Goal: Task Accomplishment & Management: Manage account settings

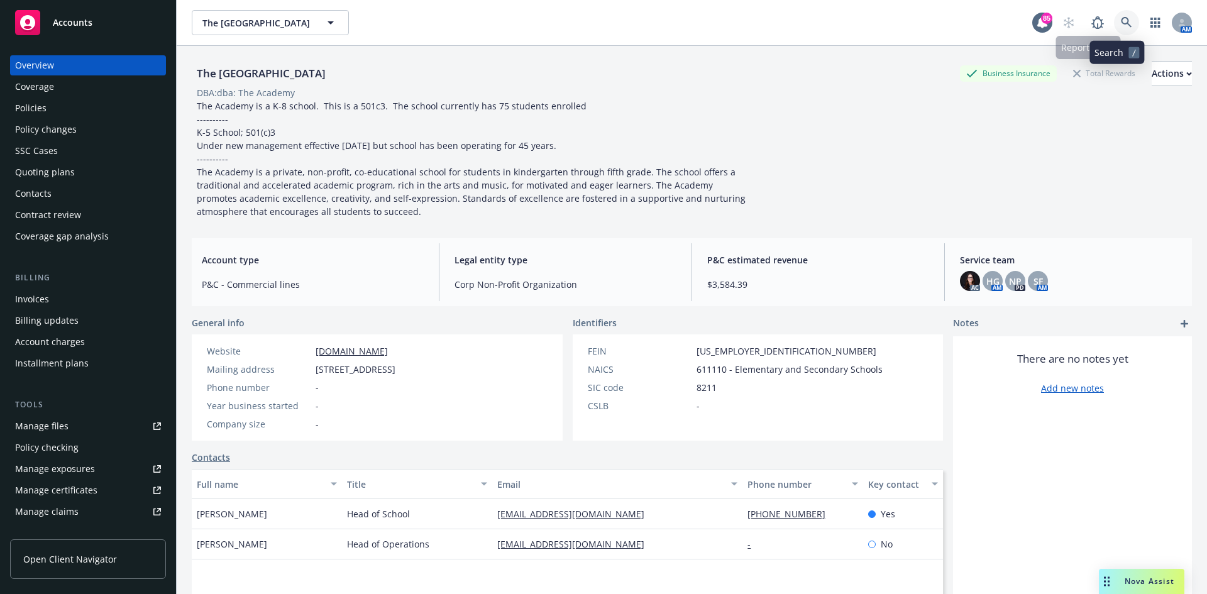
click at [1115, 11] on link at bounding box center [1126, 22] width 25 height 25
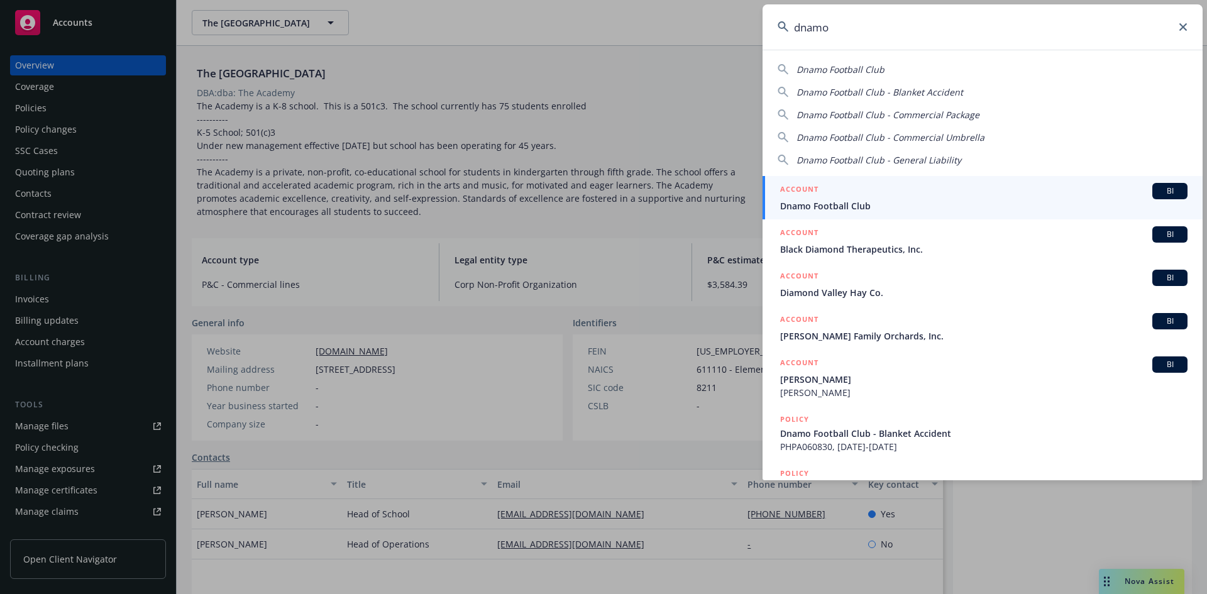
type input "dnamo"
click at [814, 190] on h5 "ACCOUNT" at bounding box center [799, 190] width 38 height 15
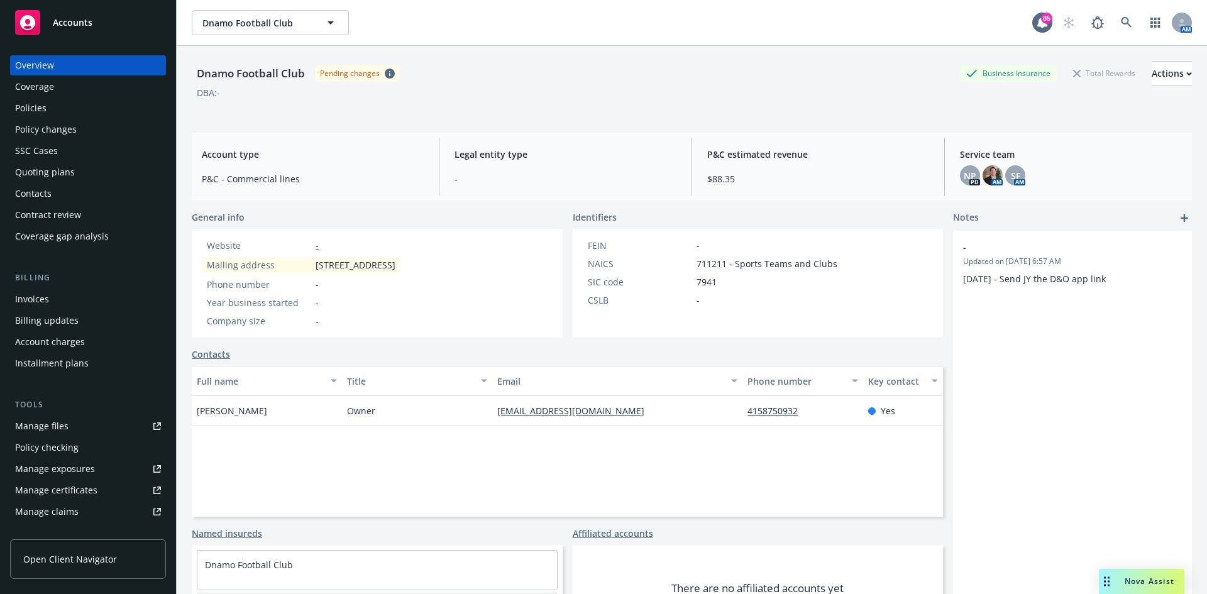
click at [71, 108] on div "Policies" at bounding box center [88, 108] width 146 height 20
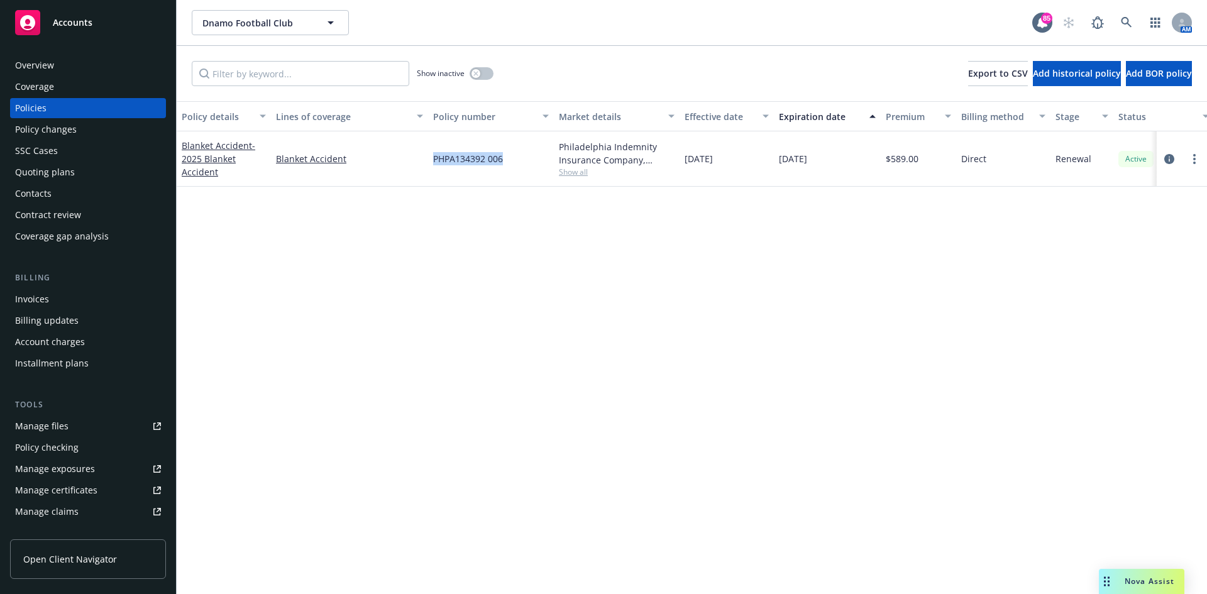
drag, startPoint x: 505, startPoint y: 159, endPoint x: 436, endPoint y: 163, distance: 69.3
click at [436, 163] on div "PHPA134392 006" at bounding box center [491, 158] width 126 height 55
copy span "PHPA134392 006"
click at [1129, 21] on icon at bounding box center [1126, 22] width 11 height 11
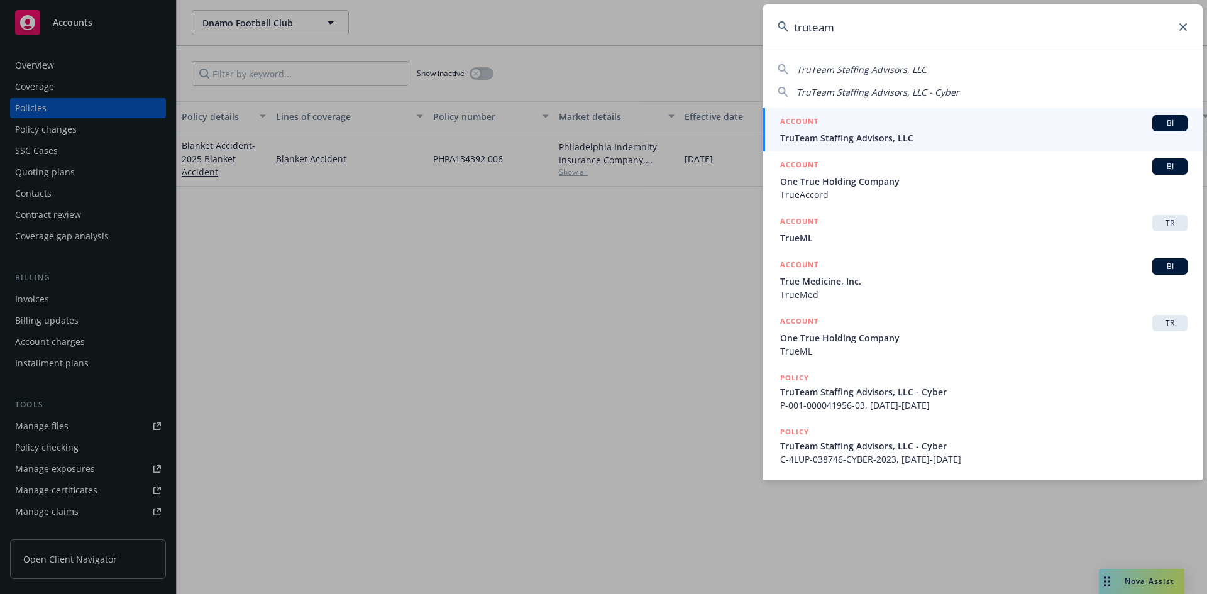
type input "truteam"
click at [805, 119] on h5 "ACCOUNT" at bounding box center [799, 122] width 38 height 15
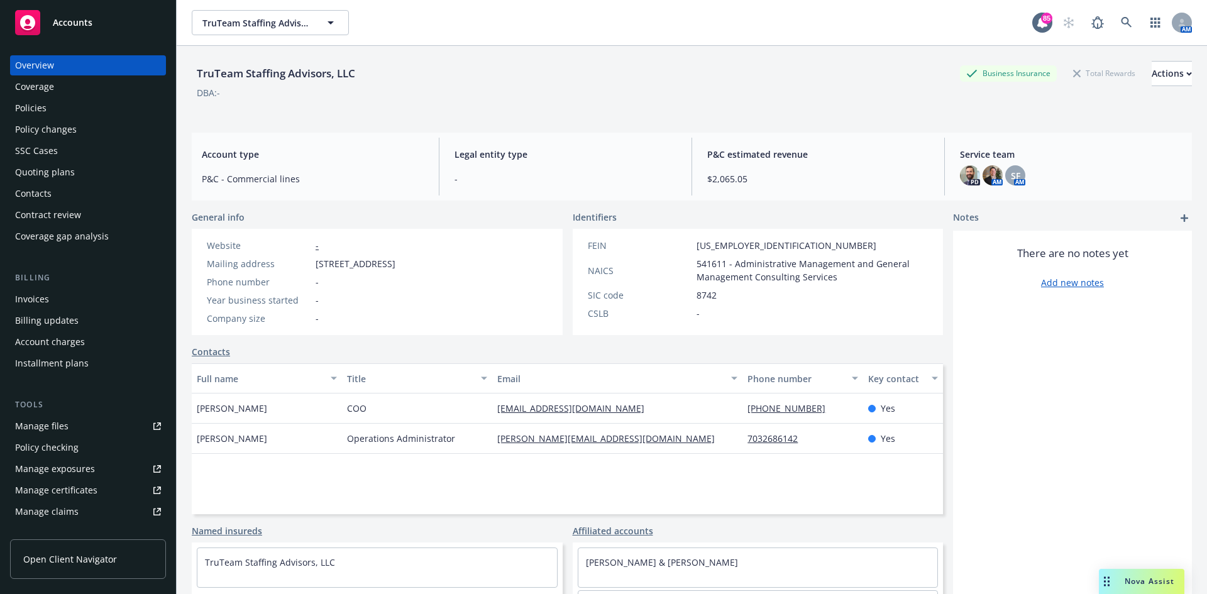
click at [57, 296] on div "Invoices" at bounding box center [88, 299] width 146 height 20
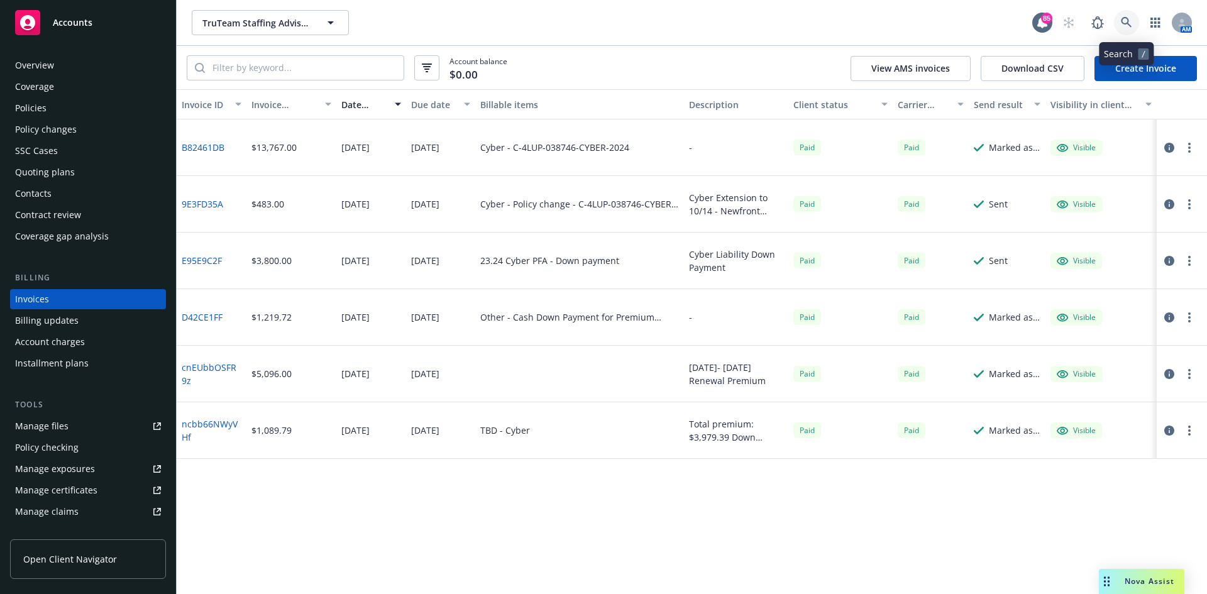
click at [1129, 26] on icon at bounding box center [1126, 22] width 11 height 11
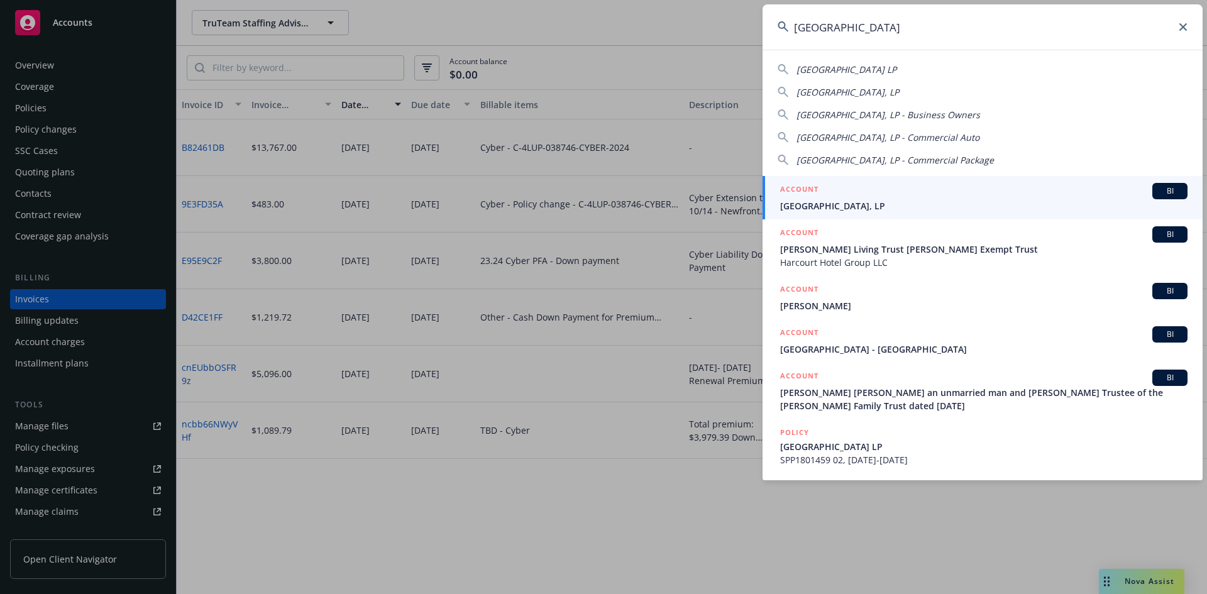
type input "[GEOGRAPHIC_DATA]"
click at [802, 187] on h5 "ACCOUNT" at bounding box center [799, 190] width 38 height 15
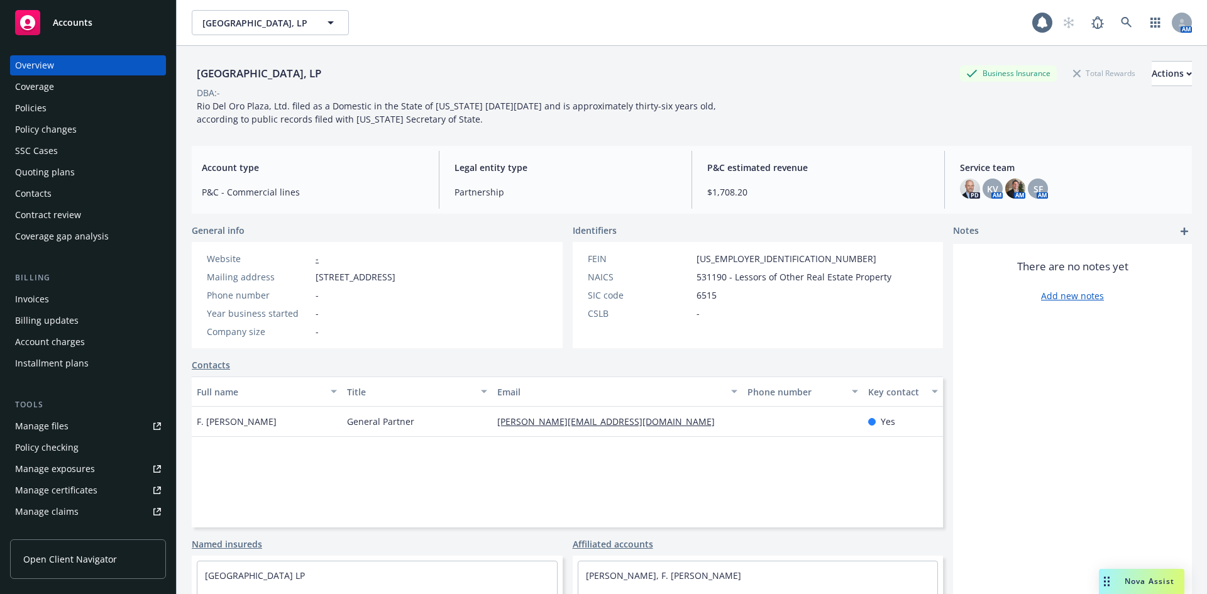
click at [27, 104] on div "Policies" at bounding box center [30, 108] width 31 height 20
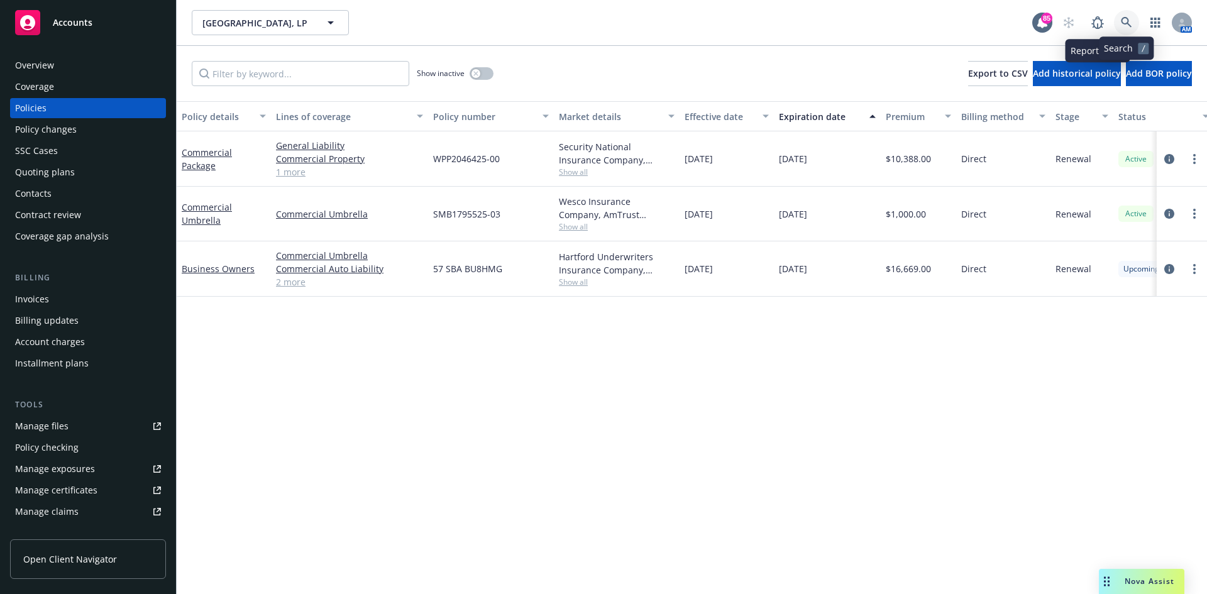
click at [1135, 23] on link at bounding box center [1126, 22] width 25 height 25
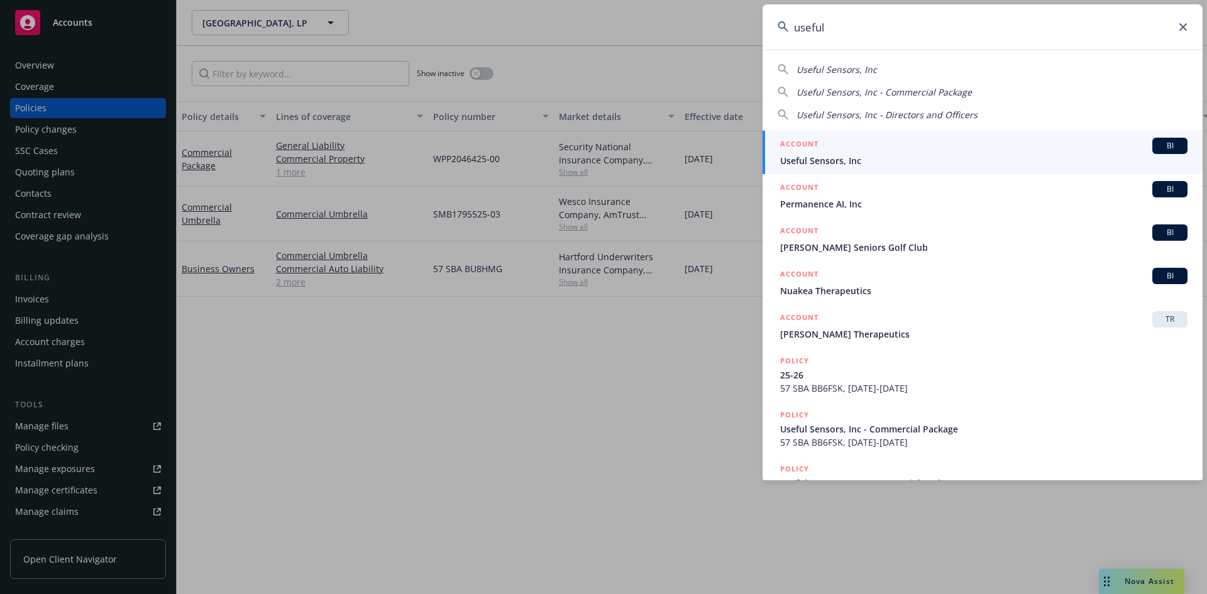
type input "useful"
click at [803, 143] on h5 "ACCOUNT" at bounding box center [799, 145] width 38 height 15
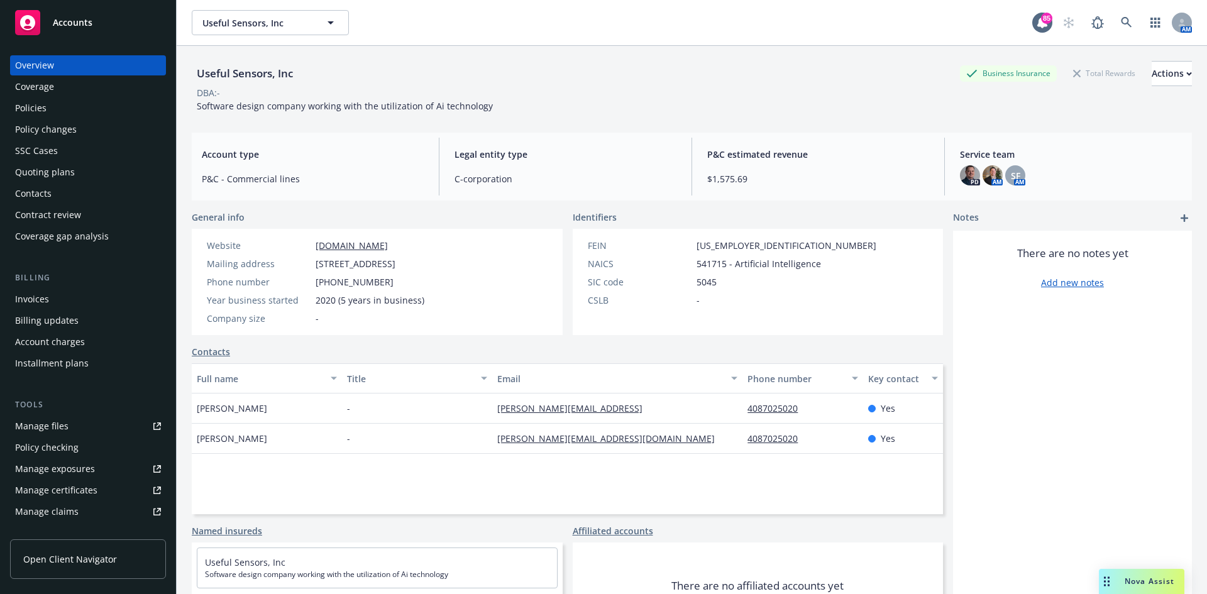
click at [50, 106] on div "Policies" at bounding box center [88, 108] width 146 height 20
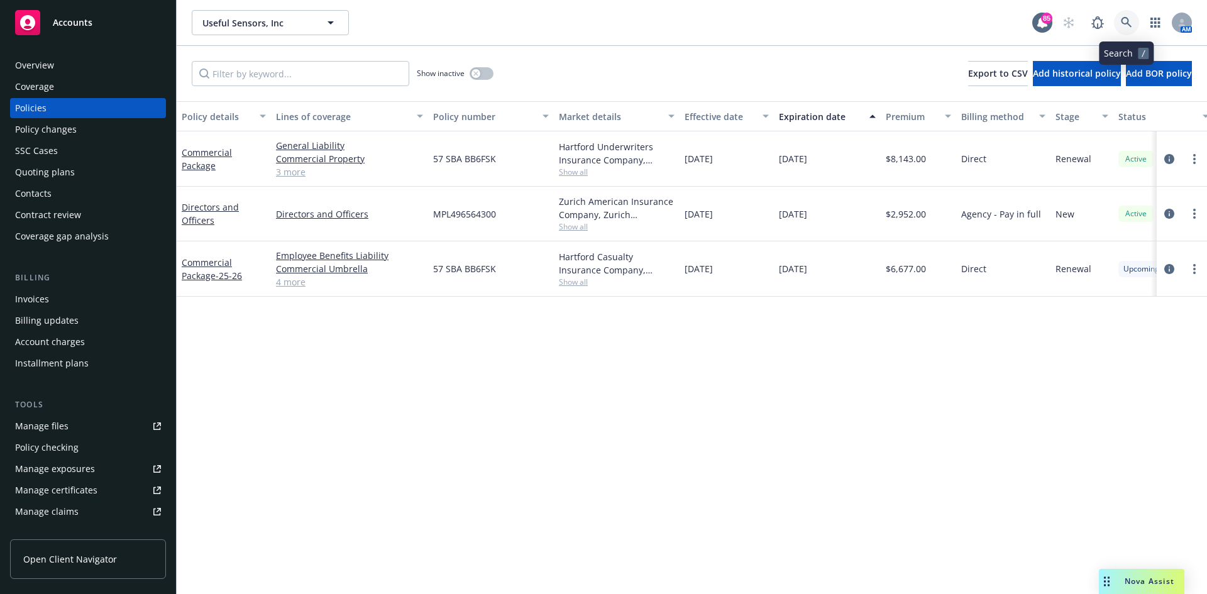
click at [1128, 20] on icon at bounding box center [1126, 22] width 11 height 11
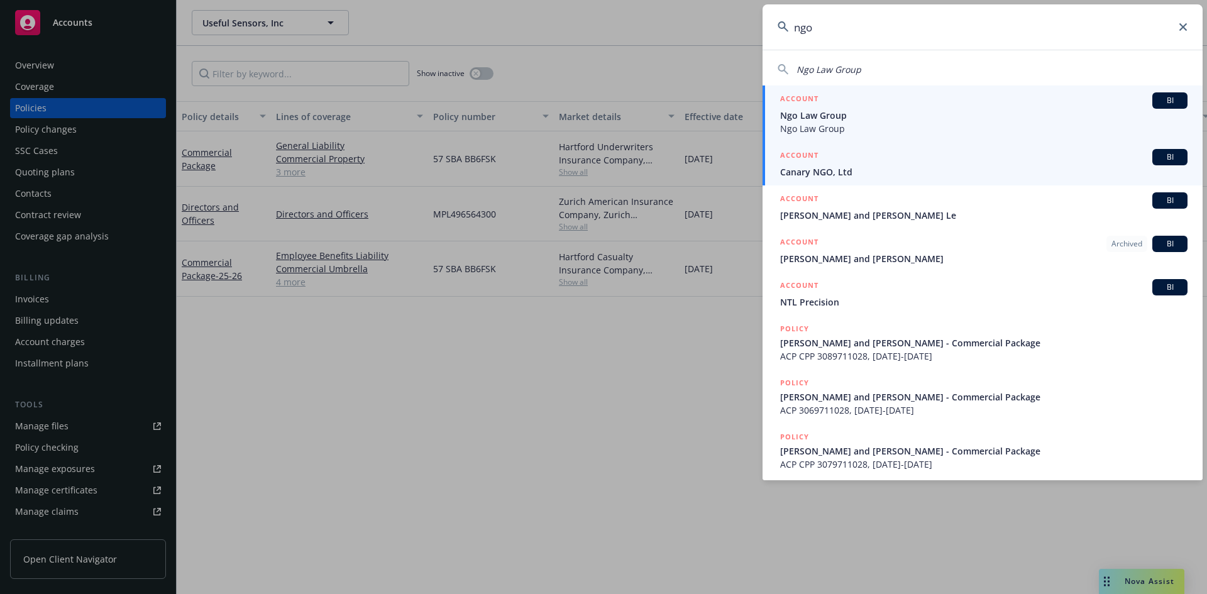
type input "ngo"
click at [807, 157] on h5 "ACCOUNT" at bounding box center [799, 156] width 38 height 15
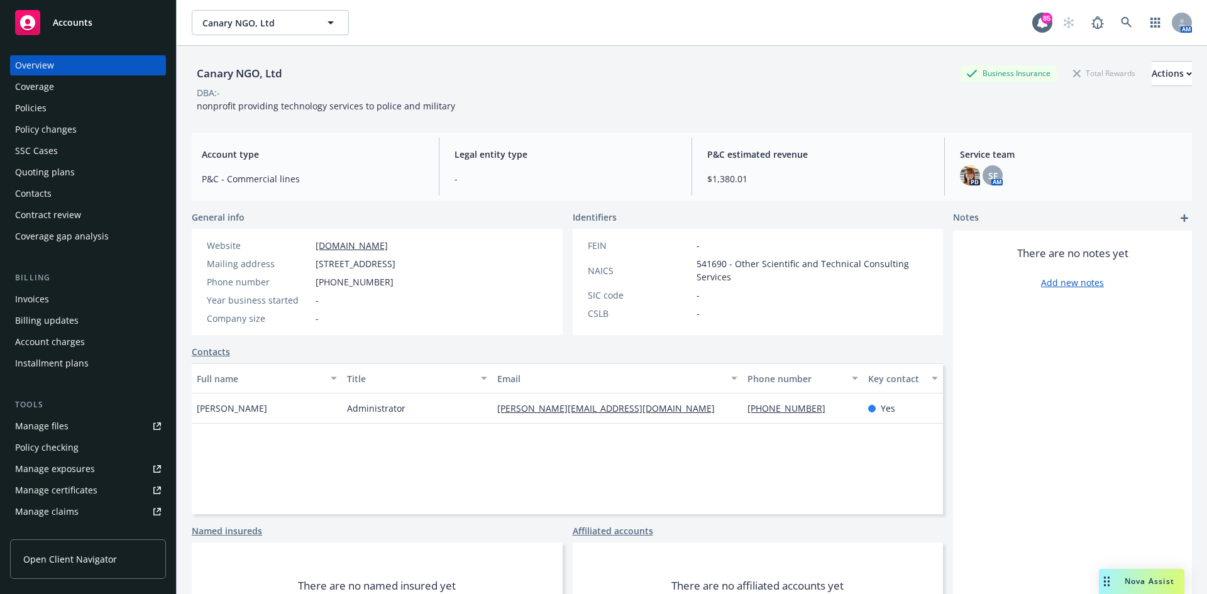
click at [84, 113] on div "Policies" at bounding box center [88, 108] width 146 height 20
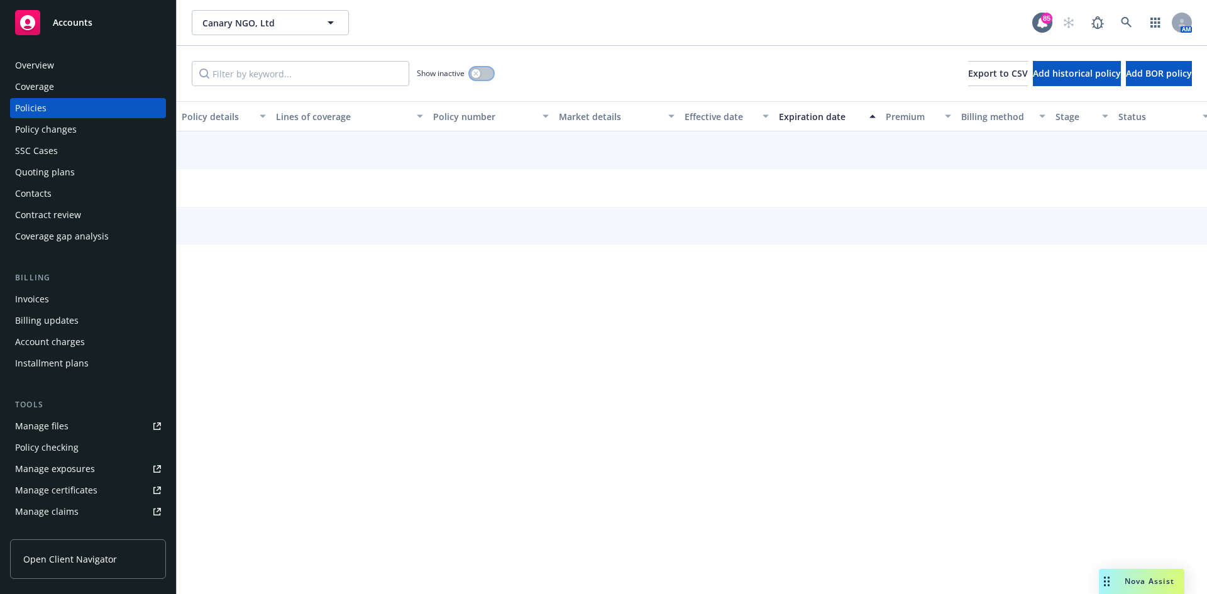
click at [475, 74] on icon "button" at bounding box center [476, 73] width 5 height 5
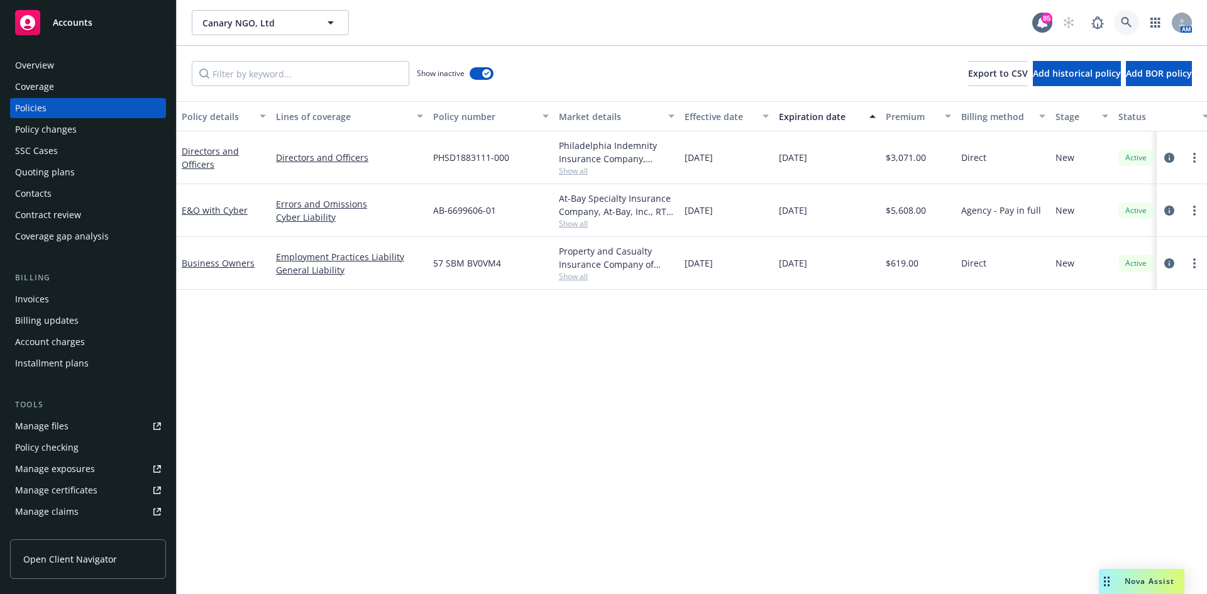
click at [1136, 22] on link at bounding box center [1126, 22] width 25 height 25
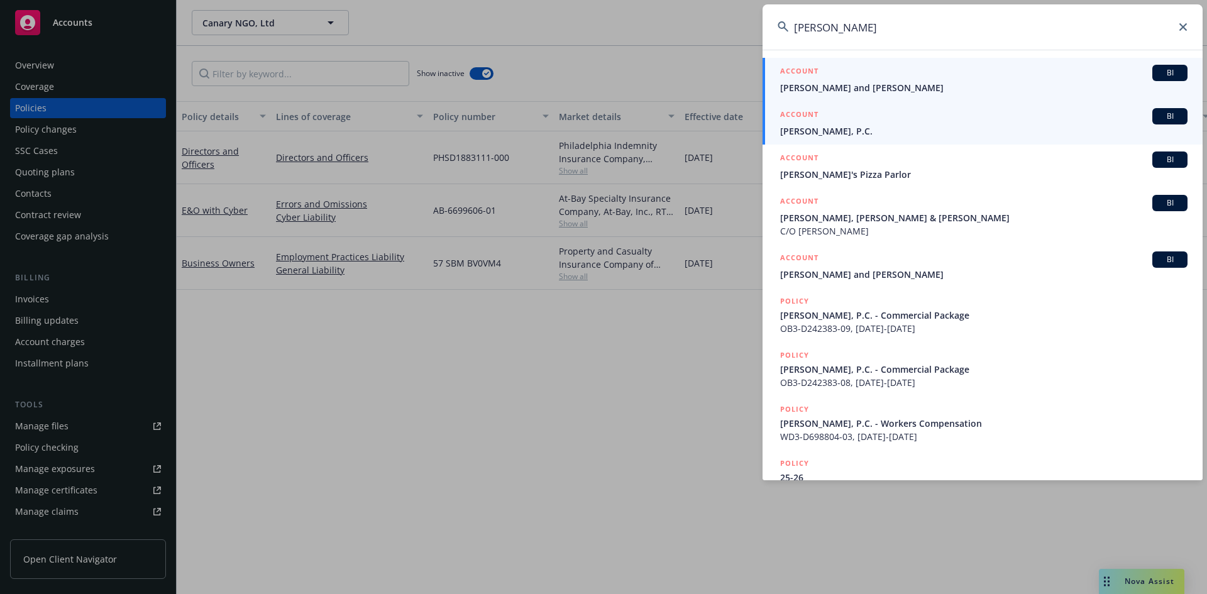
type input "[PERSON_NAME]"
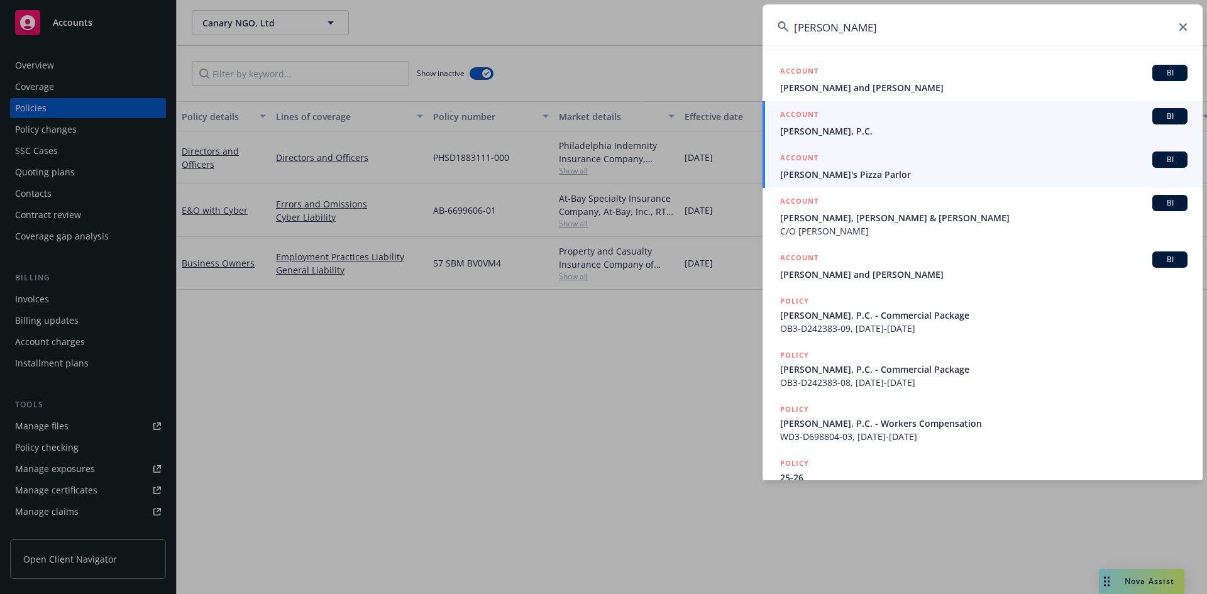
click at [786, 119] on h5 "ACCOUNT" at bounding box center [799, 115] width 38 height 15
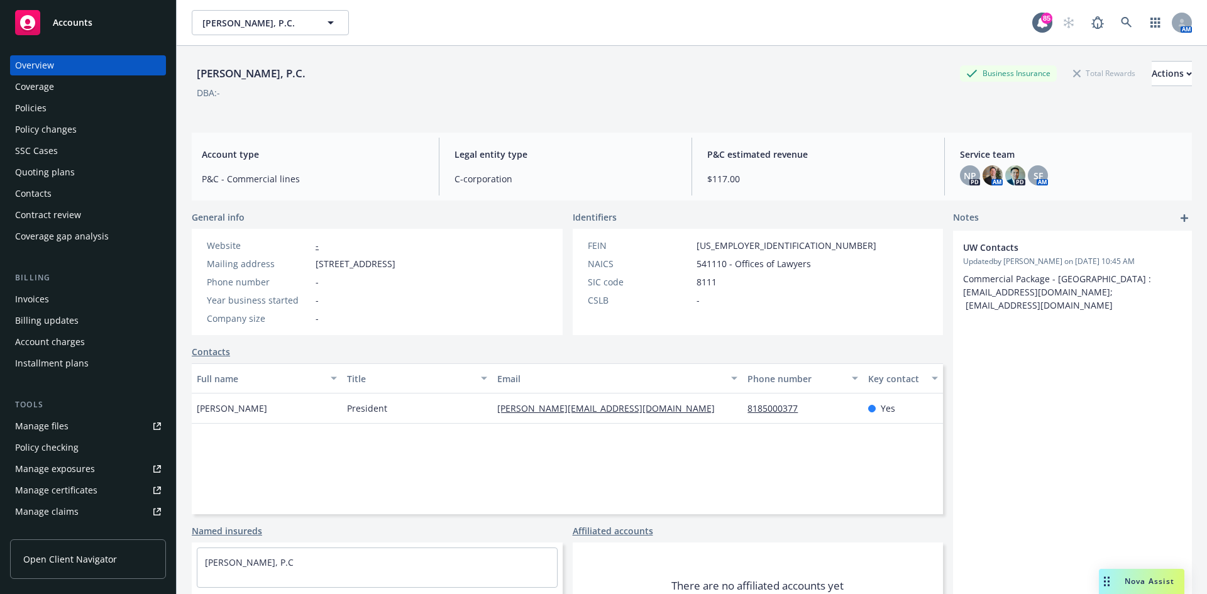
click at [93, 490] on div "Manage certificates" at bounding box center [56, 490] width 82 height 20
drag, startPoint x: 316, startPoint y: 77, endPoint x: 192, endPoint y: 76, distance: 123.9
click at [192, 76] on div "[PERSON_NAME], P.C. Business Insurance Total Rewards Actions" at bounding box center [692, 73] width 1000 height 25
copy div "[PERSON_NAME], P.C."
